Goal: Find specific page/section: Find specific page/section

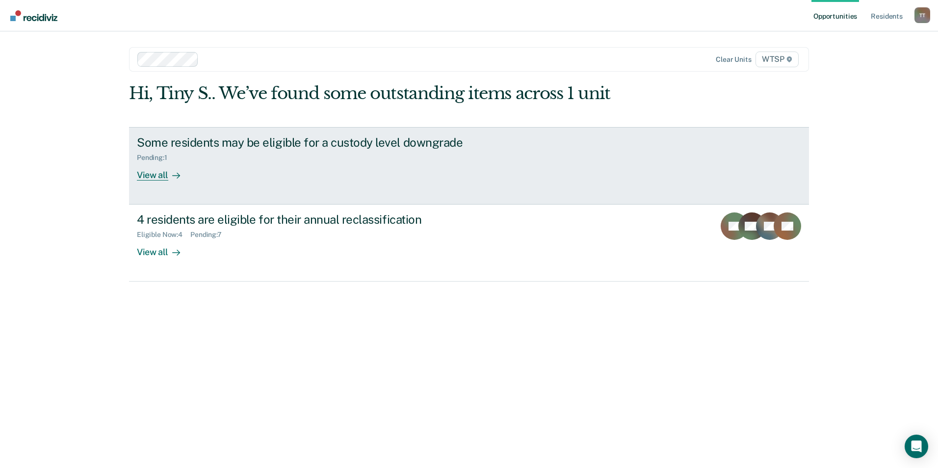
click at [154, 174] on div "View all" at bounding box center [164, 170] width 55 height 19
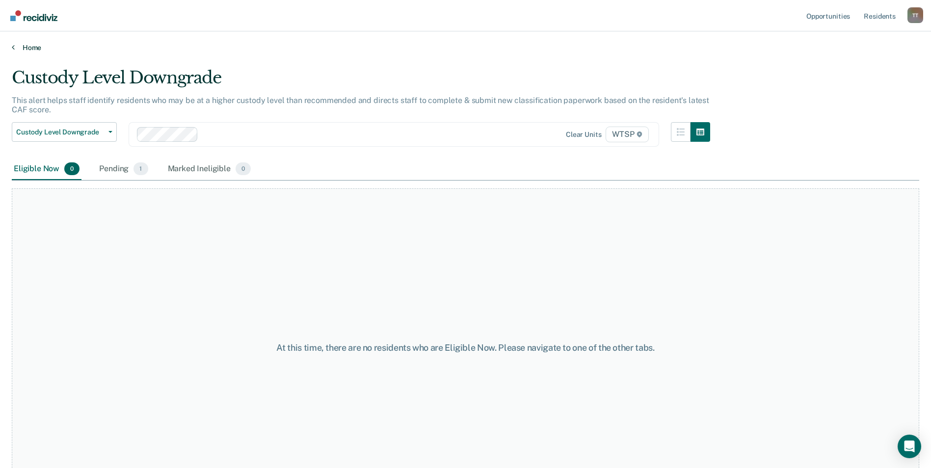
click at [36, 47] on link "Home" at bounding box center [465, 47] width 907 height 9
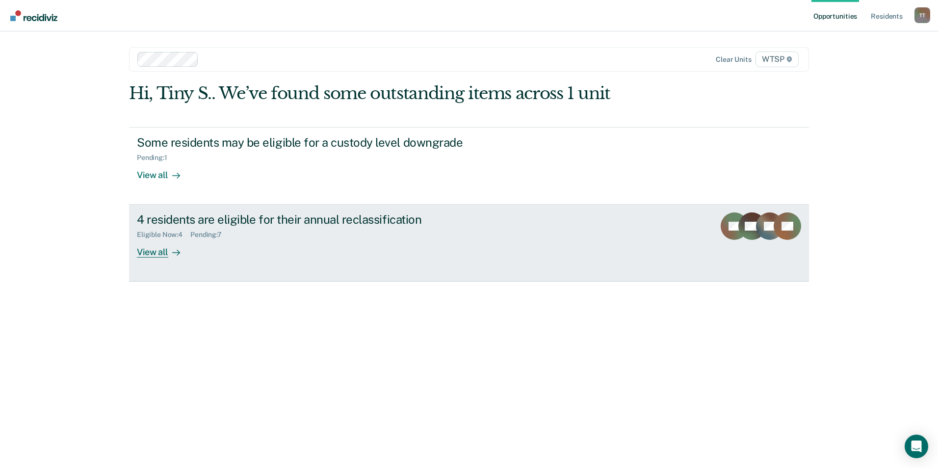
click at [142, 252] on div "View all" at bounding box center [164, 248] width 55 height 19
